Goal: Task Accomplishment & Management: Manage account settings

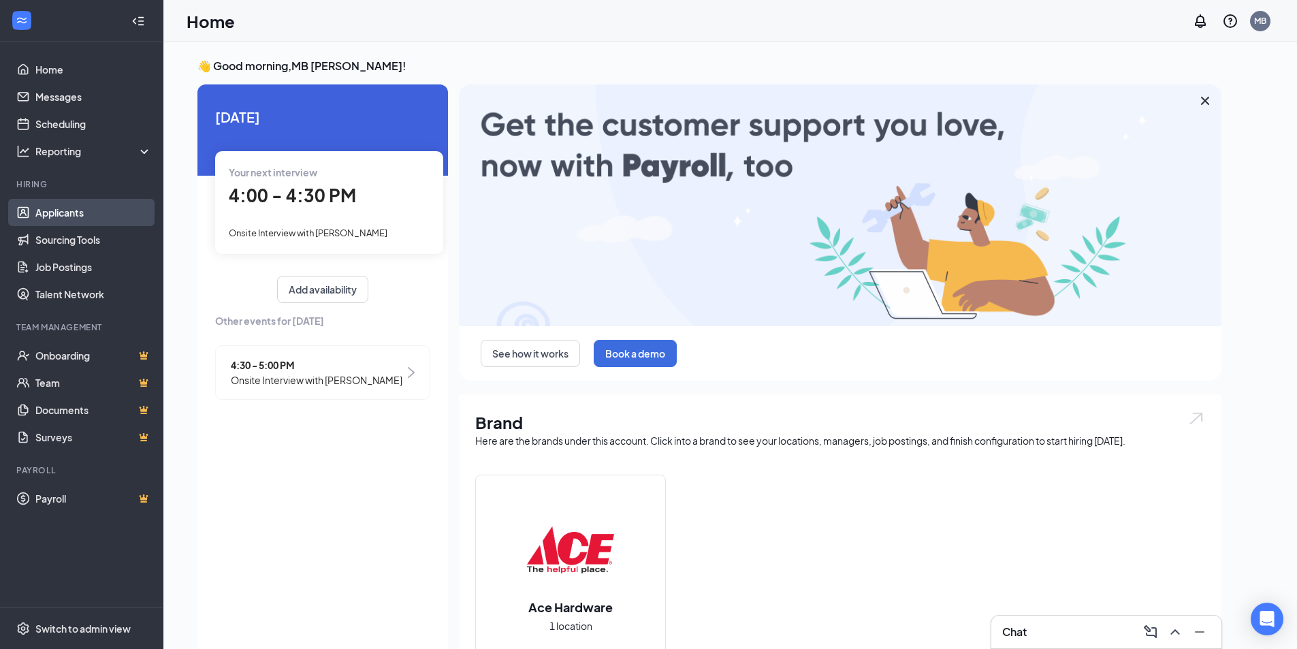
click at [59, 215] on link "Applicants" at bounding box center [93, 212] width 116 height 27
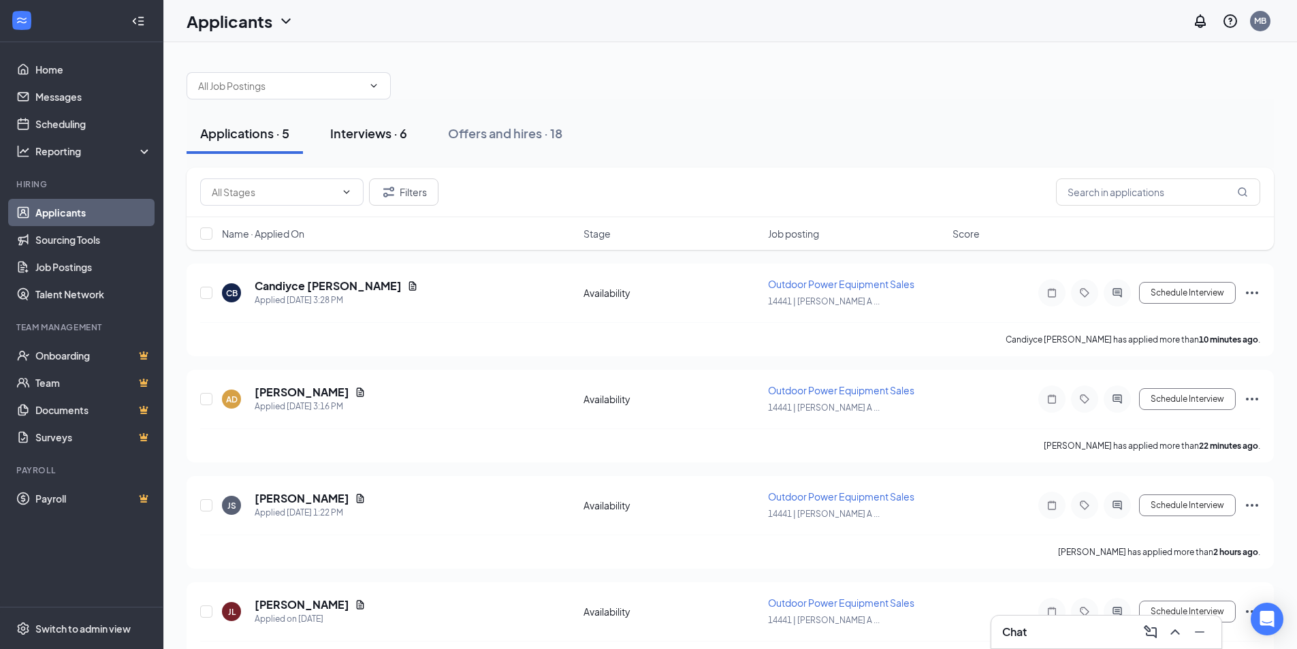
click at [381, 144] on button "Interviews · 6" at bounding box center [369, 133] width 104 height 41
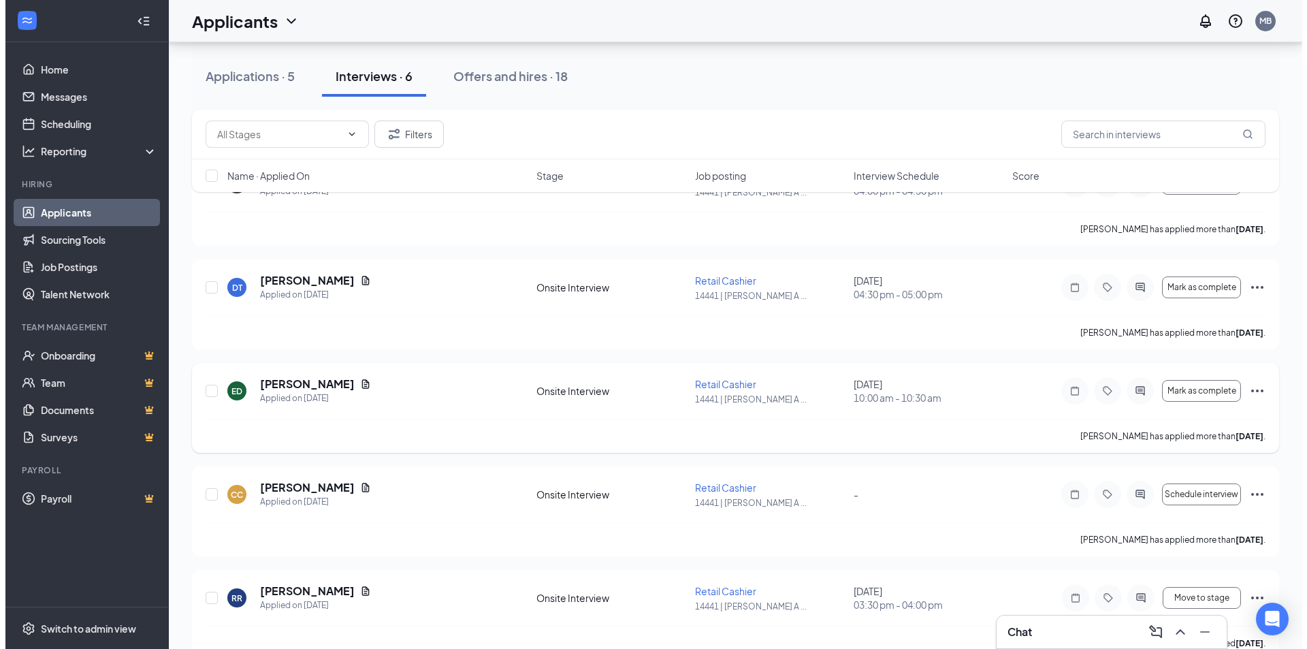
scroll to position [136, 0]
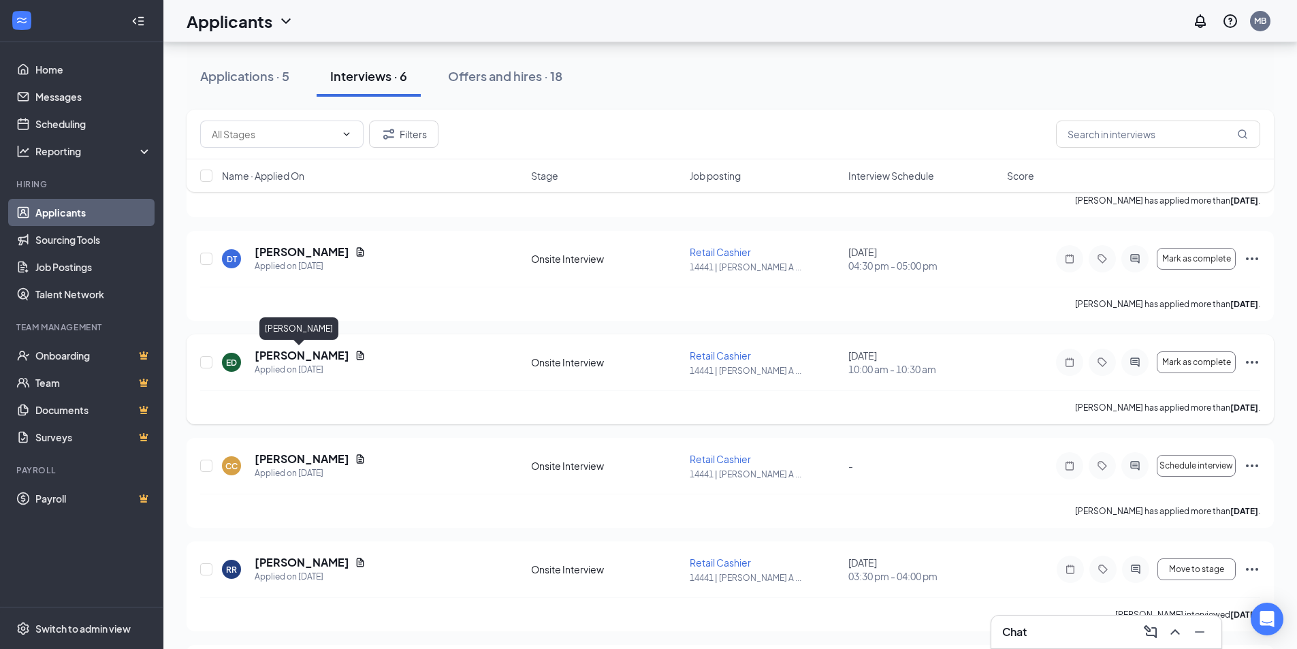
click at [283, 357] on h5 "[PERSON_NAME]" at bounding box center [302, 355] width 95 height 15
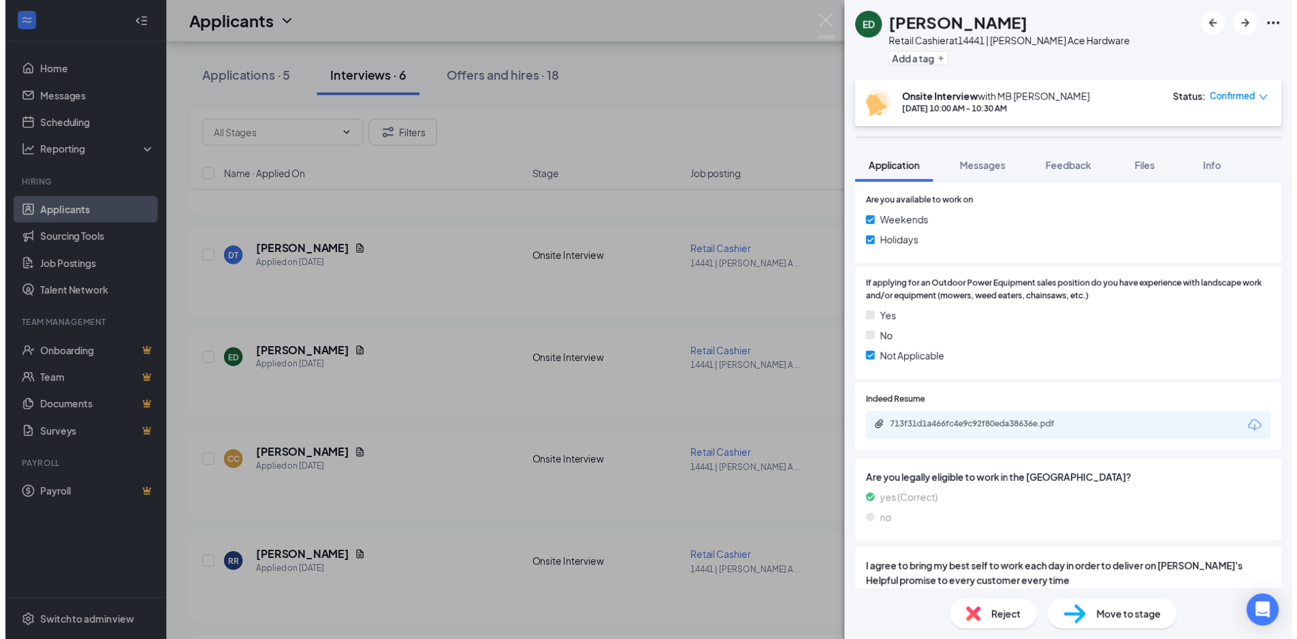
scroll to position [681, 0]
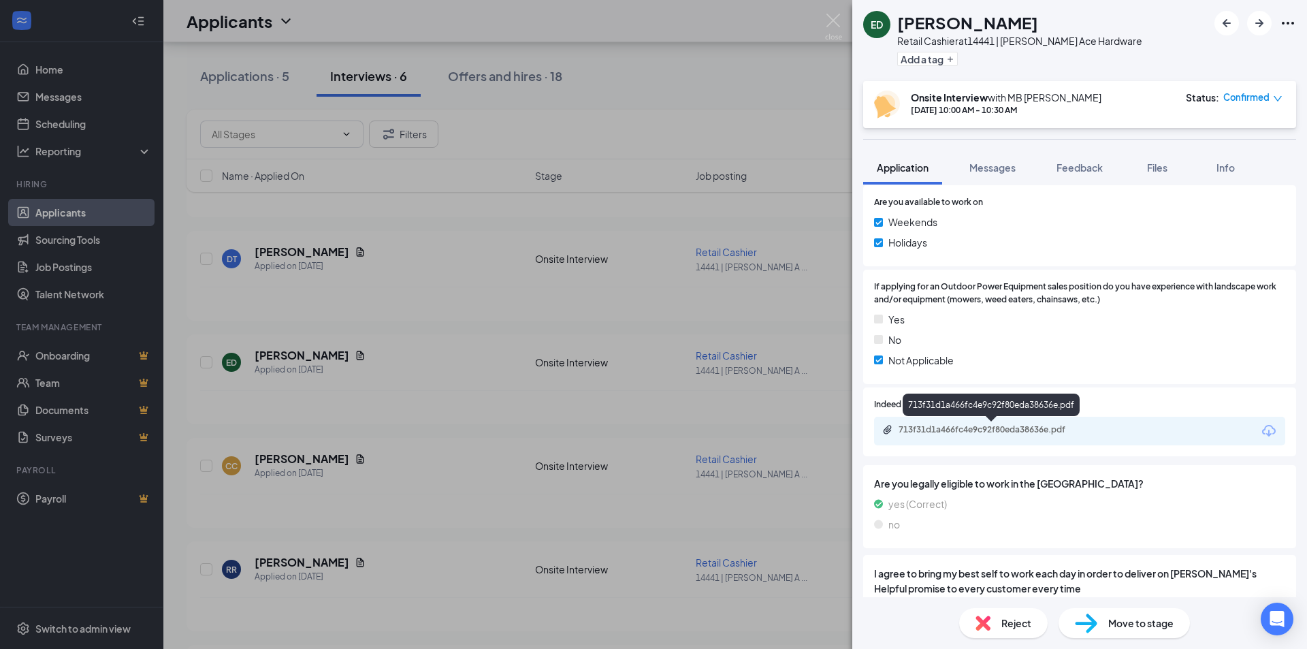
click at [944, 437] on div "713f31d1a466fc4e9c92f80eda38636e.pdf" at bounding box center [992, 430] width 221 height 13
click at [839, 23] on img at bounding box center [833, 27] width 17 height 27
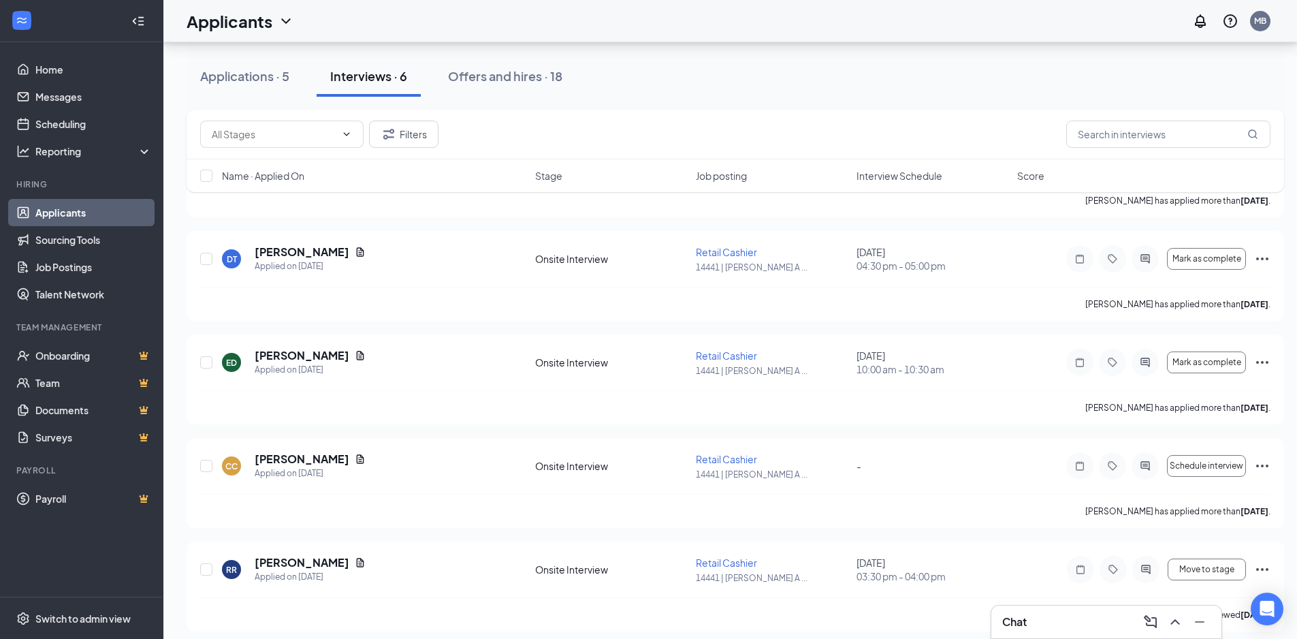
click at [356, 78] on div "Interviews · 6" at bounding box center [368, 75] width 77 height 17
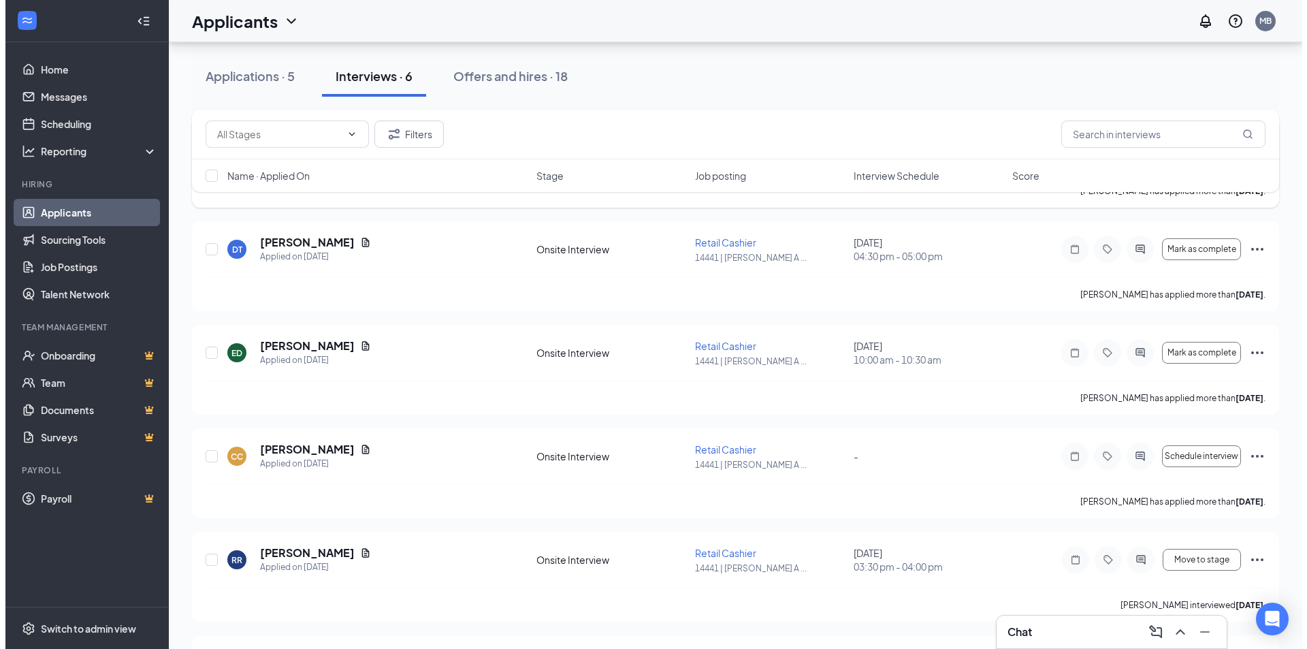
scroll to position [238, 0]
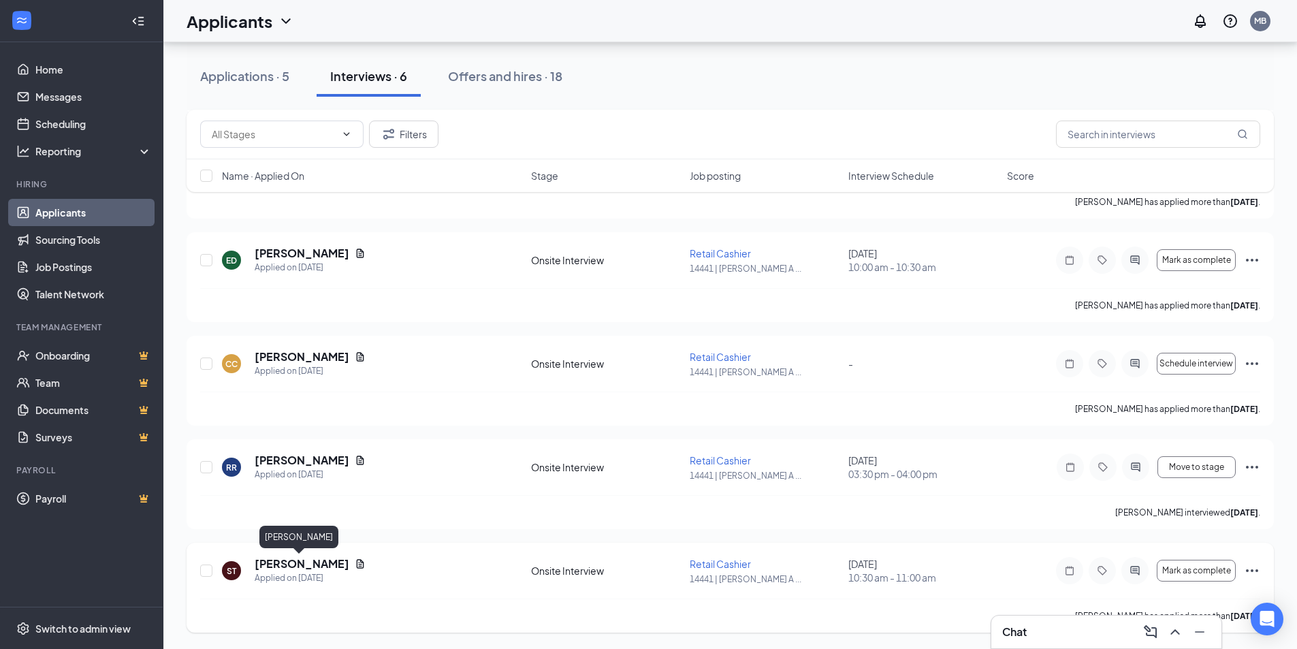
click at [294, 570] on h5 "[PERSON_NAME]" at bounding box center [302, 563] width 95 height 15
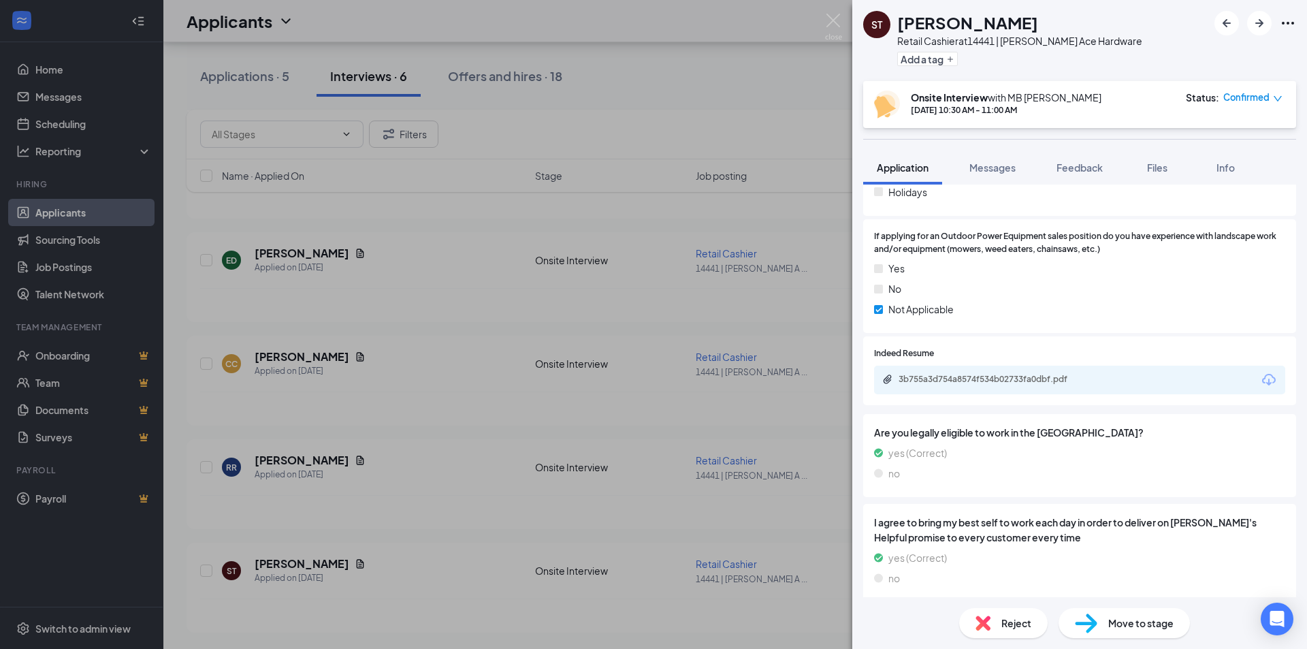
scroll to position [749, 0]
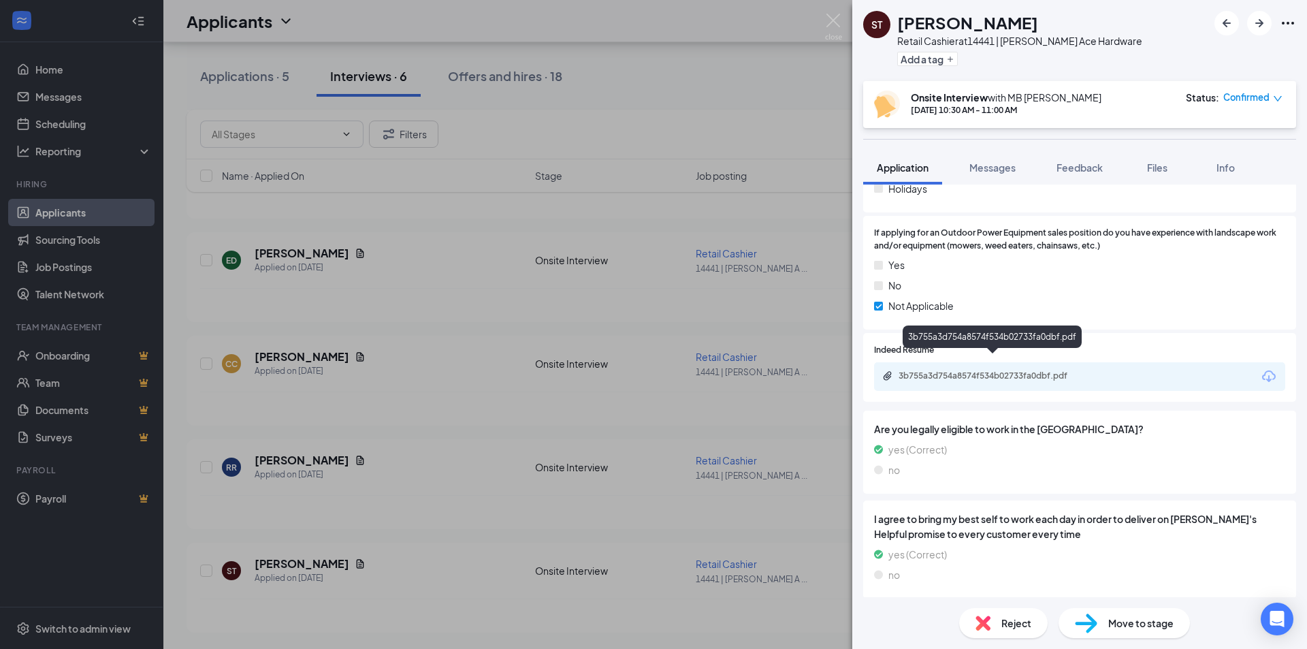
click at [982, 370] on div "3b755a3d754a8574f534b02733fa0dbf.pdf" at bounding box center [994, 375] width 191 height 11
